Goal: Task Accomplishment & Management: Use online tool/utility

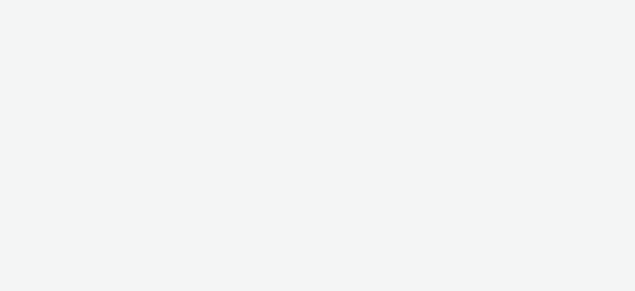
select select "2fbe2c94-e6d8-4501-bb8e-f6c5ede19cf0"
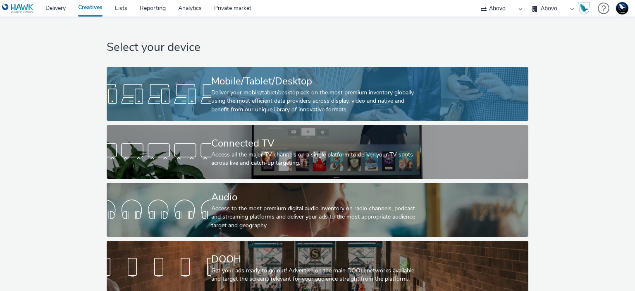
click at [321, 87] on div "Mobile/Tablet/Desktop" at bounding box center [315, 81] width 209 height 14
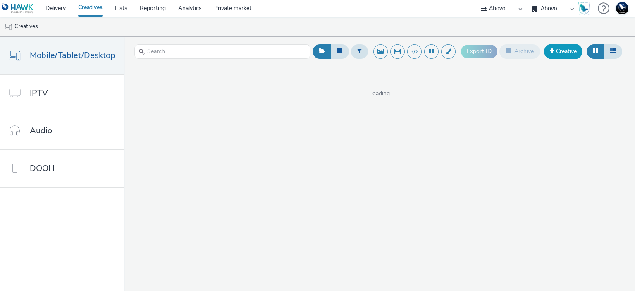
click at [556, 52] on link "Creative" at bounding box center [563, 51] width 38 height 15
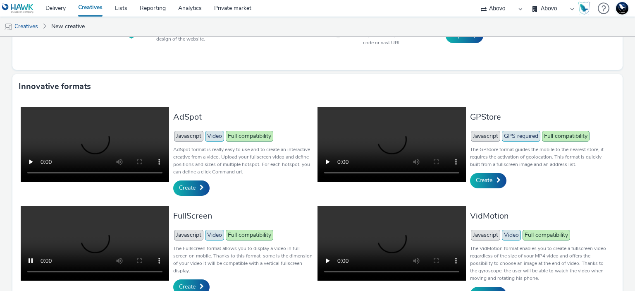
scroll to position [185, 0]
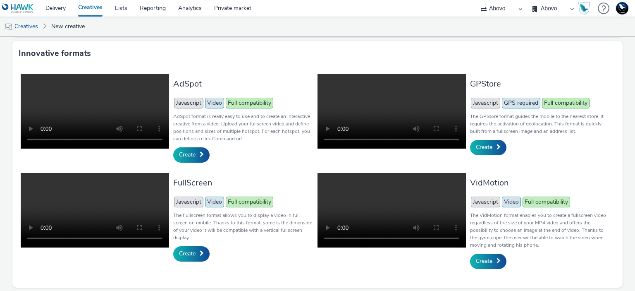
drag, startPoint x: 293, startPoint y: 77, endPoint x: 273, endPoint y: 70, distance: 21.4
click at [273, 70] on div "AdSpot Javascript Video Full compatibility AdSpot format is really easy to use …" at bounding box center [317, 177] width 611 height 222
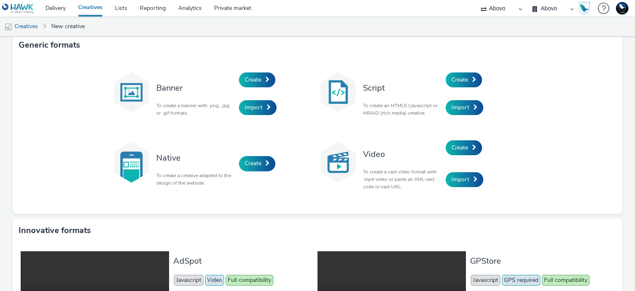
scroll to position [0, 0]
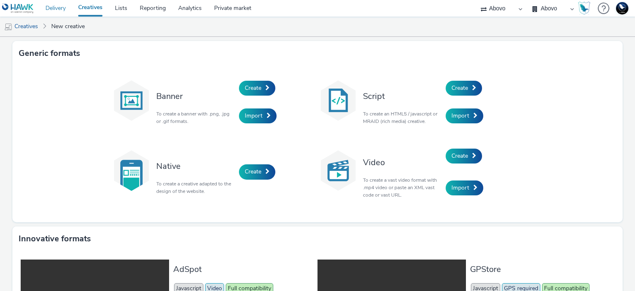
click at [50, 8] on link "Delivery" at bounding box center [55, 8] width 33 height 17
